Goal: Information Seeking & Learning: Find specific fact

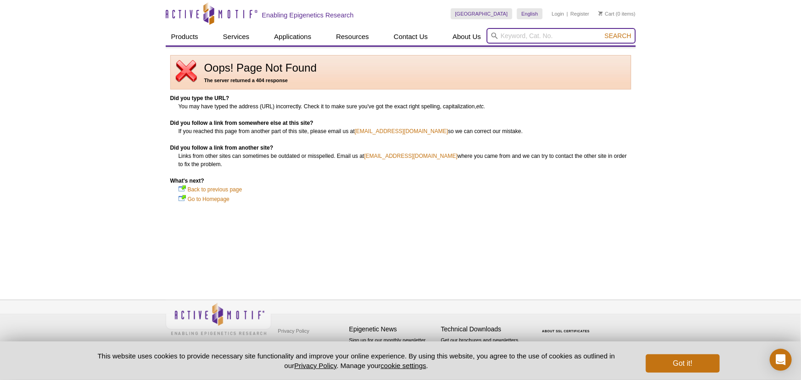
click at [525, 37] on input "search" at bounding box center [561, 36] width 149 height 16
paste input "91466"
type input "91466"
click at [602, 32] on button "Search" at bounding box center [618, 36] width 32 height 8
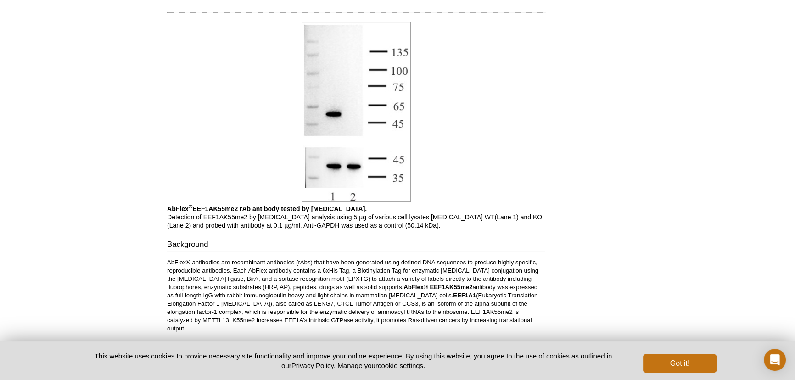
scroll to position [473, 0]
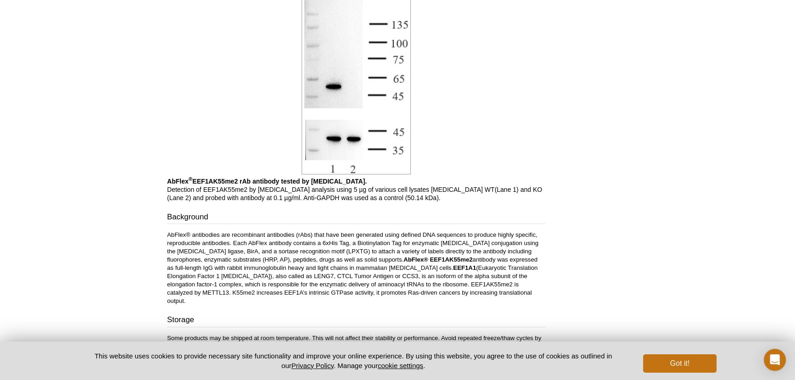
click at [615, 137] on div "RELATED PRODUCTS Recombinant EEF1A1 protein Recombinant EEF1G protein Technical…" at bounding box center [589, 25] width 87 height 850
